Goal: Check status: Check status

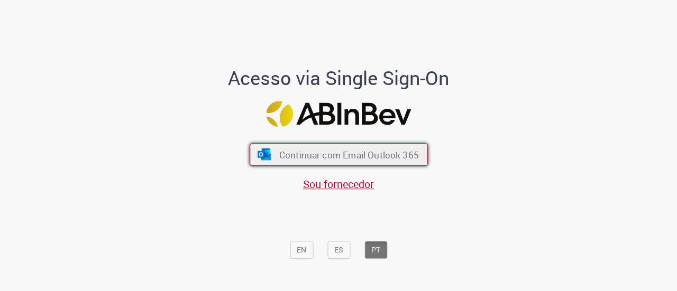
click at [274, 155] on button "Continuar com Email Outlook 365" at bounding box center [339, 155] width 178 height 22
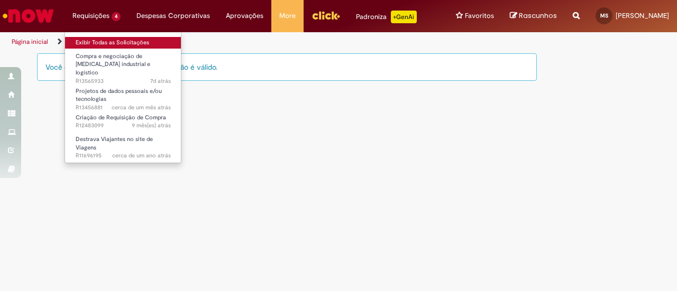
click at [107, 42] on link "Exibir Todas as Solicitações" at bounding box center [123, 43] width 116 height 12
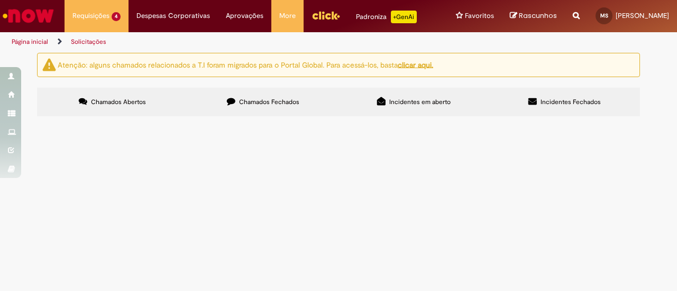
click at [255, 98] on span "Chamados Fechados" at bounding box center [269, 102] width 60 height 8
click at [0, 0] on span "Prestação de serviços para prospecção de novos pdvs" at bounding box center [0, 0] width 0 height 0
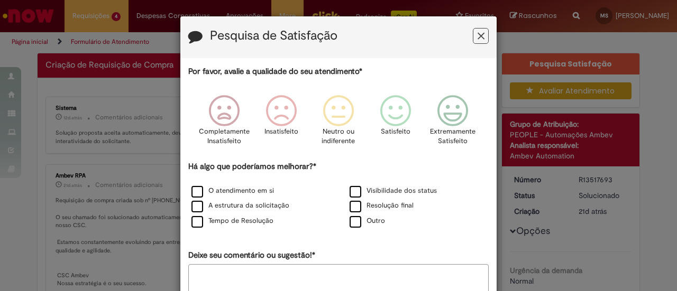
click at [479, 33] on icon "Feedback" at bounding box center [481, 36] width 7 height 11
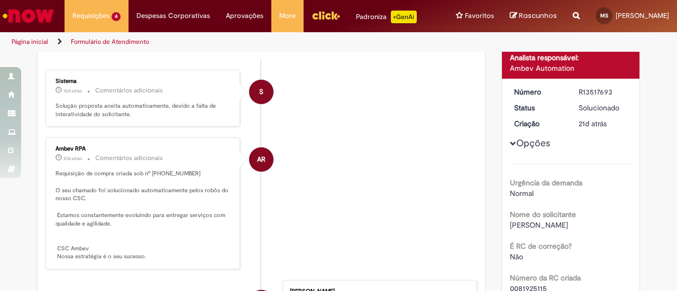
scroll to position [90, 0]
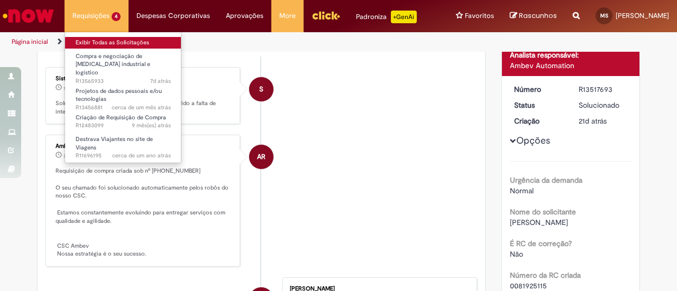
click at [100, 40] on link "Exibir Todas as Solicitações" at bounding box center [123, 43] width 116 height 12
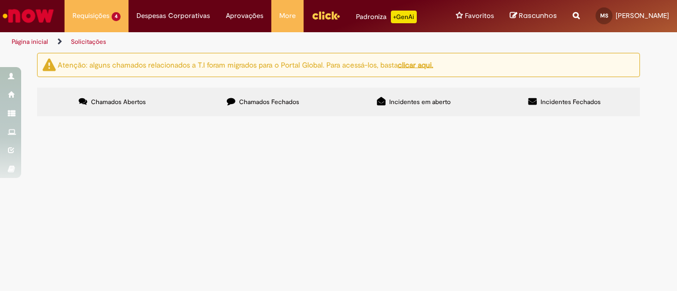
click at [245, 85] on div "Atenção: alguns chamados relacionados a T.I foram migrados para o Portal Global…" at bounding box center [338, 86] width 619 height 66
click at [245, 89] on label "Chamados Fechados" at bounding box center [263, 102] width 151 height 29
click at [0, 0] on span "Prestação de serviço para prospecção de PDVs" at bounding box center [0, 0] width 0 height 0
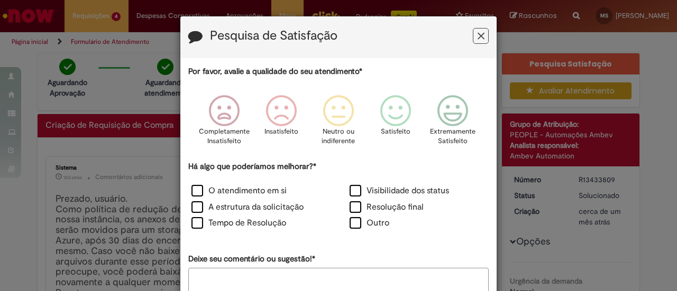
click at [480, 31] on icon "Feedback" at bounding box center [481, 36] width 7 height 11
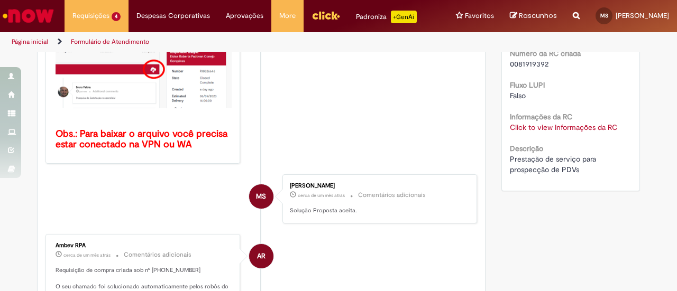
scroll to position [289, 0]
